Goal: Transaction & Acquisition: Purchase product/service

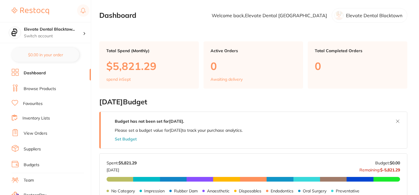
click at [46, 86] on link "Browse Products" at bounding box center [40, 89] width 32 height 6
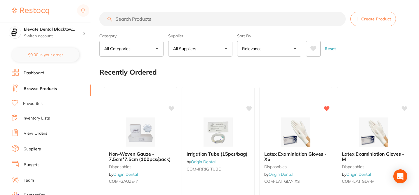
click at [128, 19] on input "search" at bounding box center [222, 19] width 246 height 15
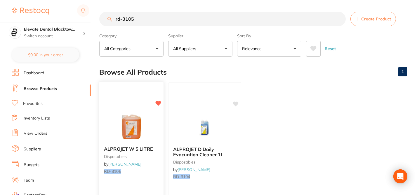
type input "rd-3105"
click at [149, 170] on small "RD-3105" at bounding box center [131, 171] width 55 height 5
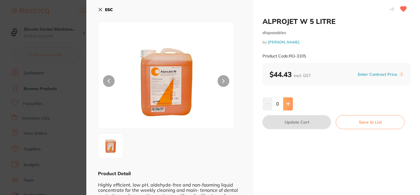
click at [287, 103] on icon at bounding box center [288, 104] width 5 height 5
type input "1"
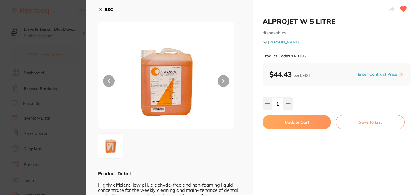
click at [294, 118] on button "Update Cart" at bounding box center [297, 122] width 69 height 14
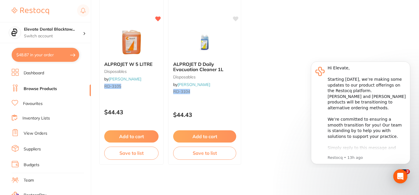
click at [55, 60] on button "$48.87 in your order" at bounding box center [45, 55] width 67 height 14
checkbox input "true"
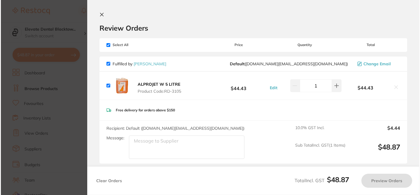
scroll to position [0, 0]
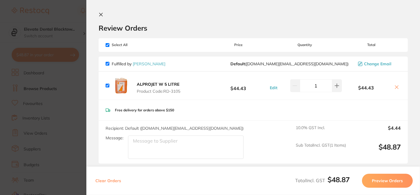
click at [100, 13] on icon at bounding box center [101, 14] width 5 height 5
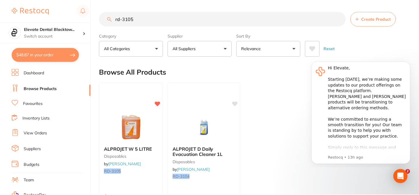
scroll to position [85, 0]
